Goal: Task Accomplishment & Management: Manage account settings

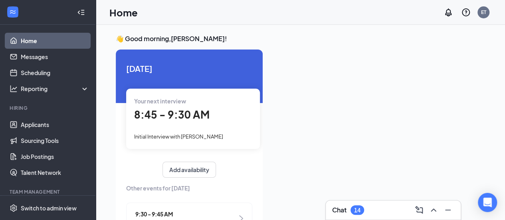
scroll to position [17, 0]
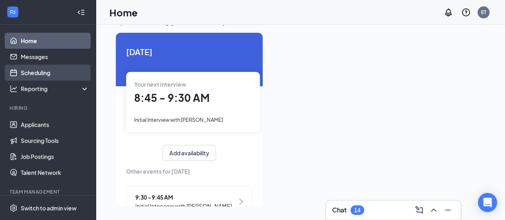
click at [52, 72] on link "Scheduling" at bounding box center [55, 73] width 68 height 16
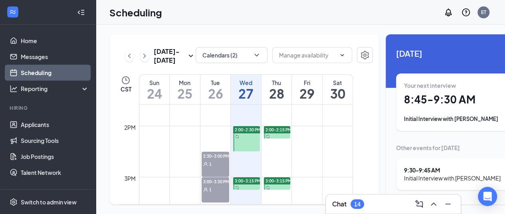
scroll to position [731, 0]
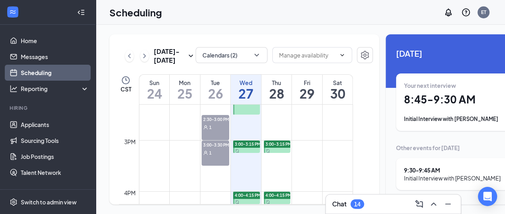
click at [216, 149] on span "3:00-3:30 PM" at bounding box center [216, 145] width 28 height 8
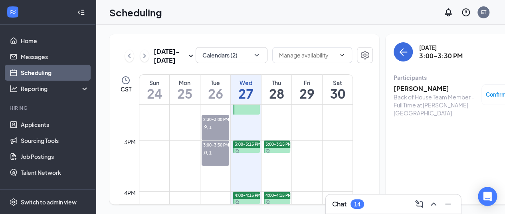
click at [213, 136] on div "2:30-3:00 PM 1" at bounding box center [216, 127] width 28 height 25
click at [400, 84] on h3 "[PERSON_NAME]" at bounding box center [436, 88] width 84 height 9
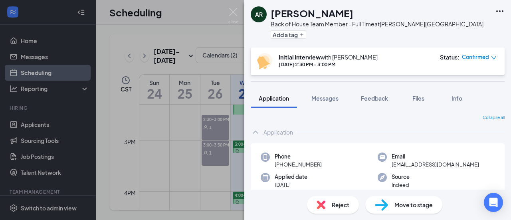
click at [336, 204] on span "Reject" at bounding box center [341, 204] width 18 height 9
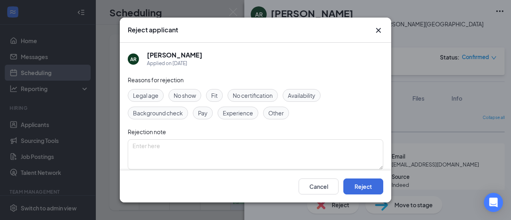
click at [184, 92] on span "No show" at bounding box center [185, 95] width 22 height 9
click at [356, 186] on button "Reject" at bounding box center [363, 186] width 40 height 16
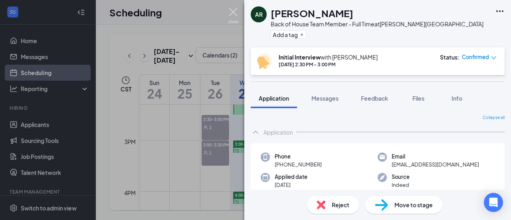
click at [232, 14] on img at bounding box center [233, 16] width 10 height 16
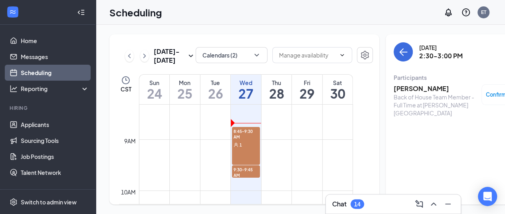
scroll to position [425, 0]
click at [245, 149] on div "1" at bounding box center [246, 145] width 28 height 8
